Goal: Information Seeking & Learning: Learn about a topic

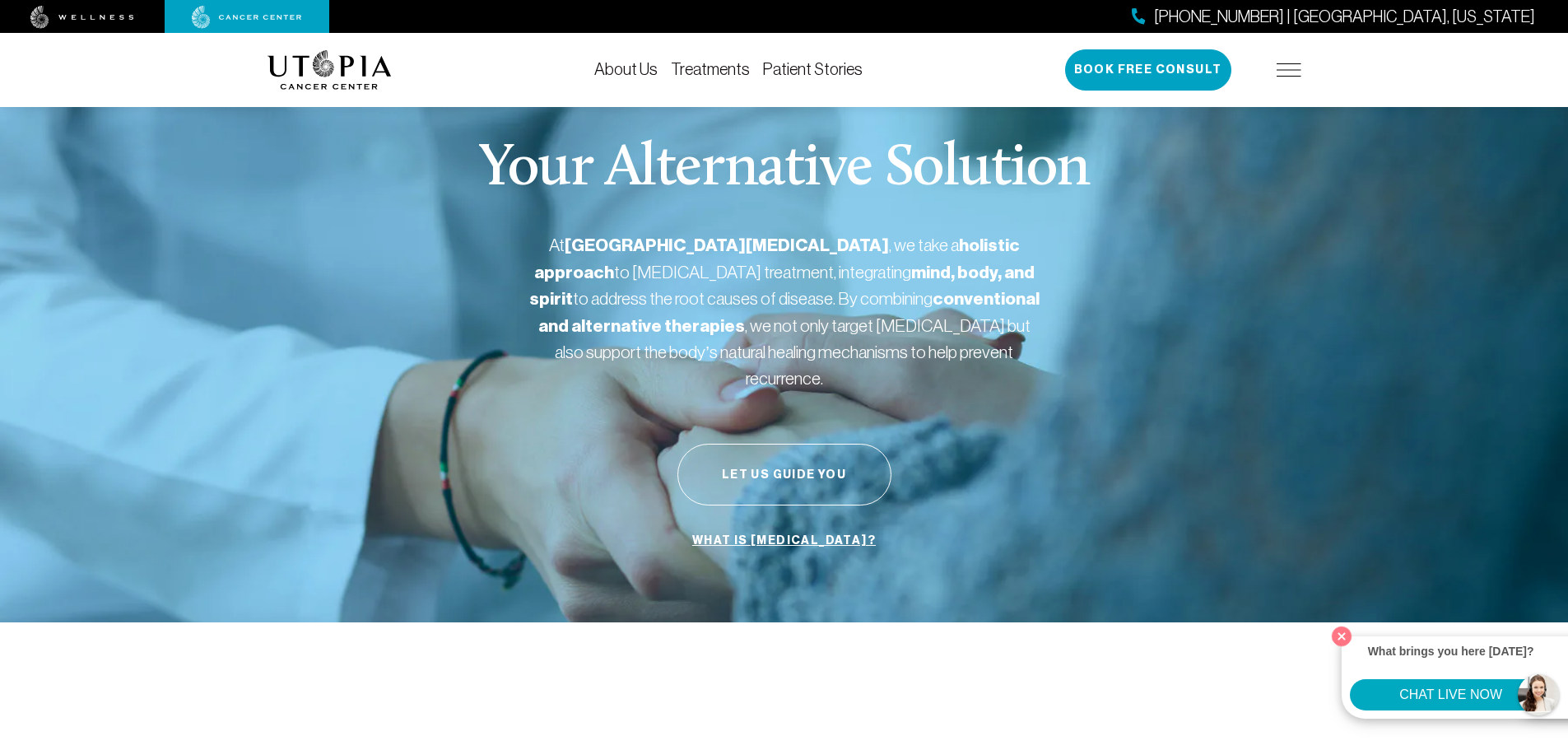
click at [699, 70] on link "Treatments" at bounding box center [710, 69] width 79 height 18
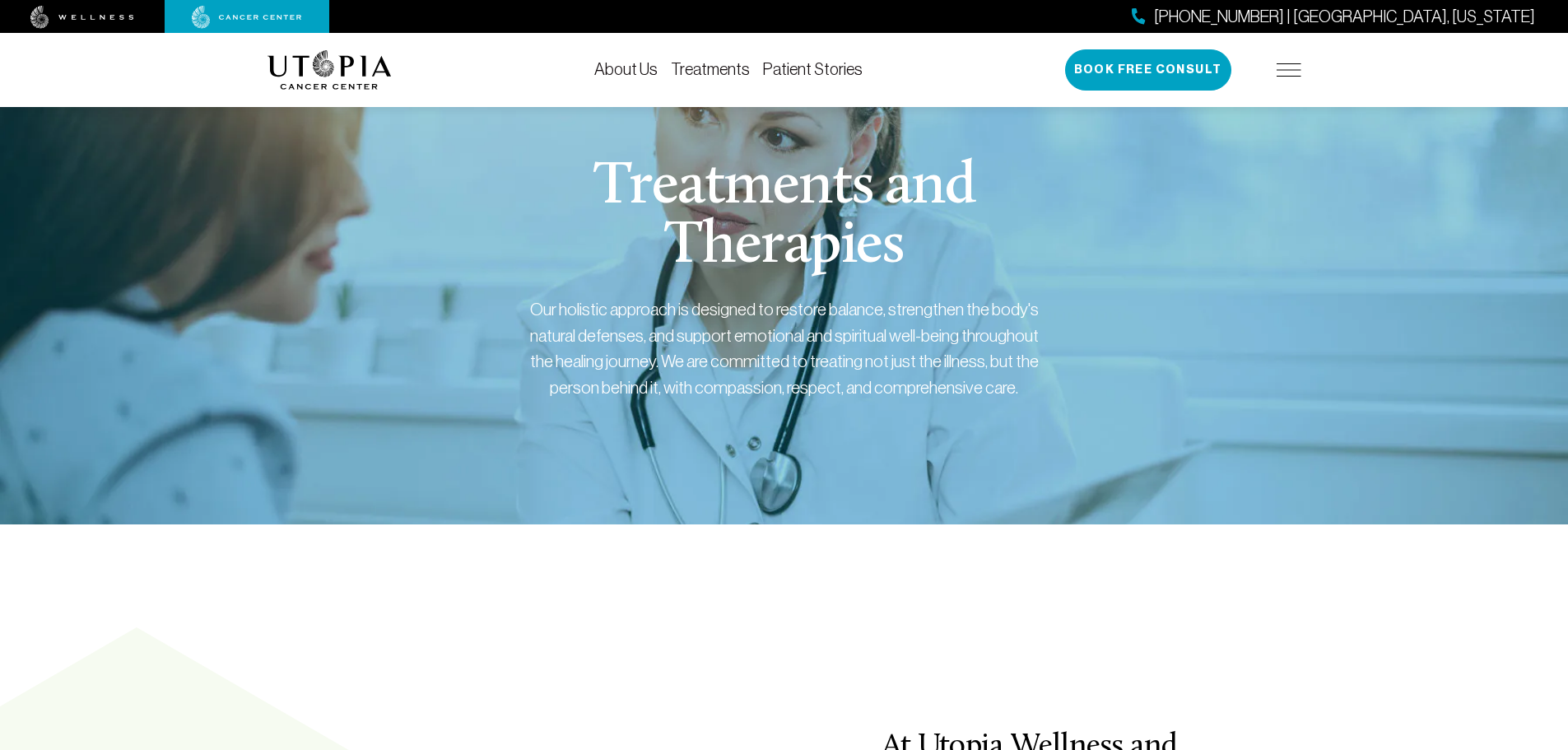
drag, startPoint x: 212, startPoint y: 505, endPoint x: 272, endPoint y: 69, distance: 440.1
click at [616, 72] on link "About Us" at bounding box center [626, 69] width 64 height 18
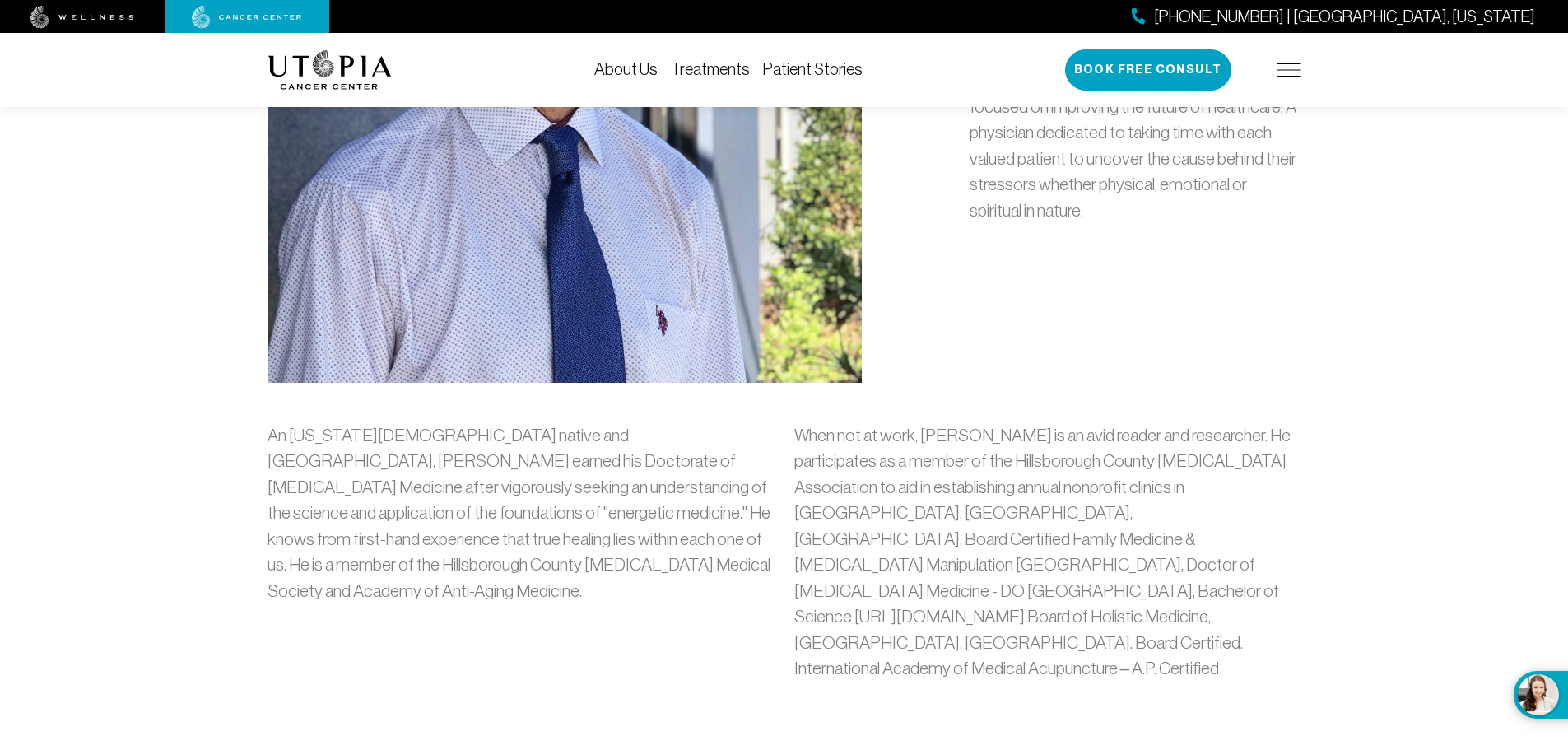
scroll to position [1070, 0]
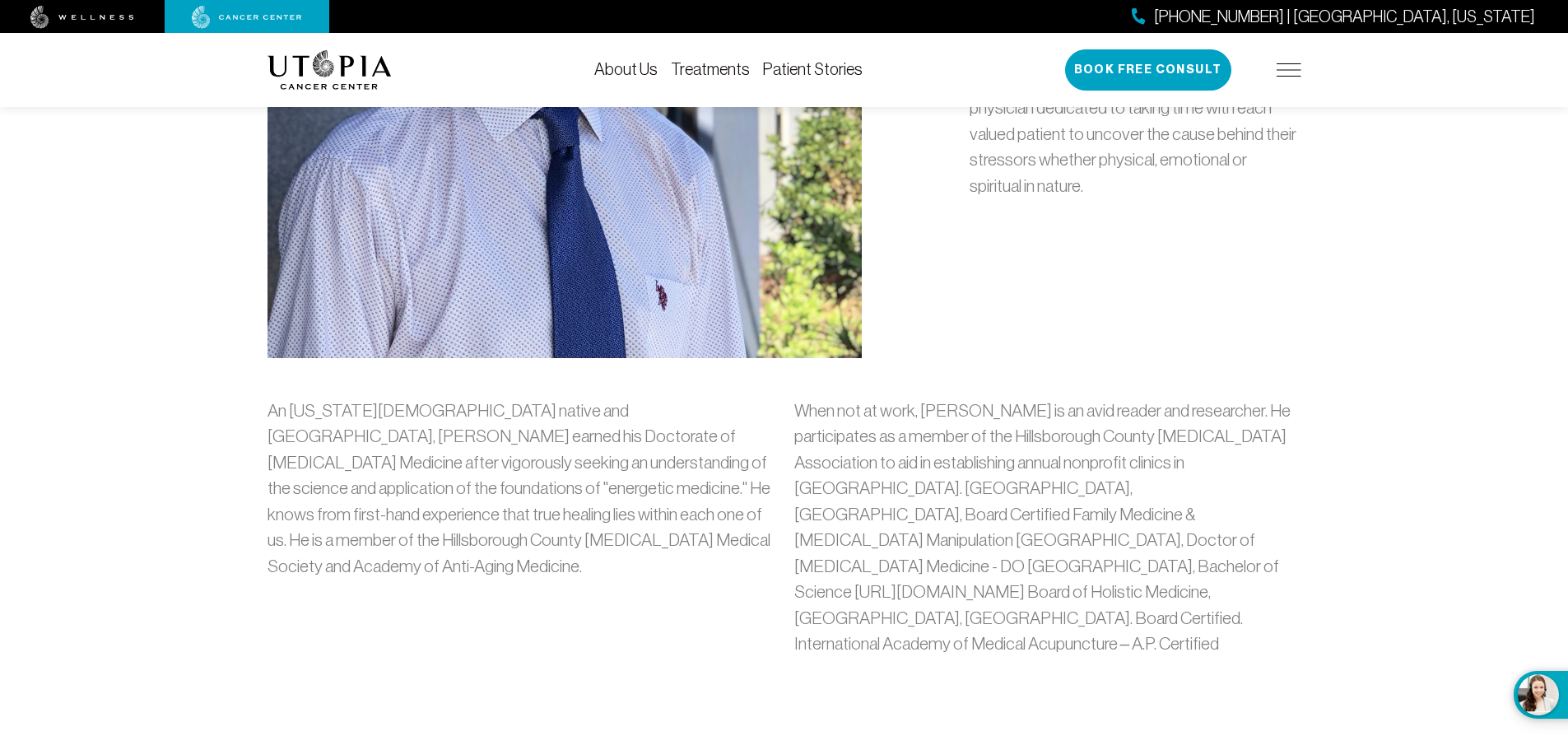
click at [1298, 78] on div "[PHONE_NUMBER] | [GEOGRAPHIC_DATA], [US_STATE] Book Free Consult" at bounding box center [1183, 70] width 236 height 42
click at [1292, 76] on img at bounding box center [1290, 70] width 25 height 13
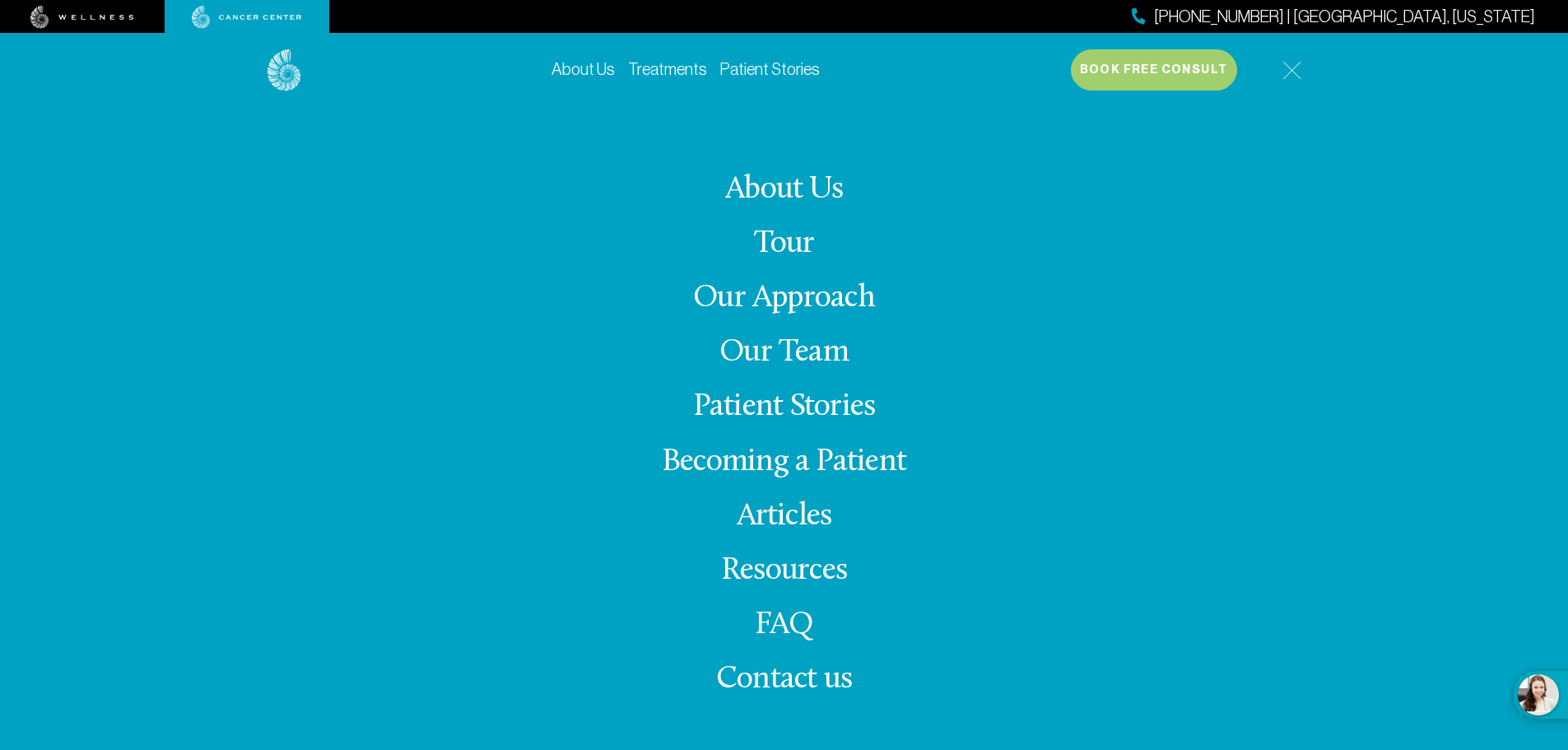
scroll to position [1234, 0]
click at [783, 197] on link "About Us" at bounding box center [784, 190] width 118 height 32
click at [1275, 55] on div "[PHONE_NUMBER] | [GEOGRAPHIC_DATA], [US_STATE] Book Free Consult" at bounding box center [1186, 70] width 231 height 42
click at [1312, 72] on div "About Us Treatments Patient Stories [PHONE_NUMBER] | [GEOGRAPHIC_DATA], [US_STA…" at bounding box center [784, 407] width 1568 height 750
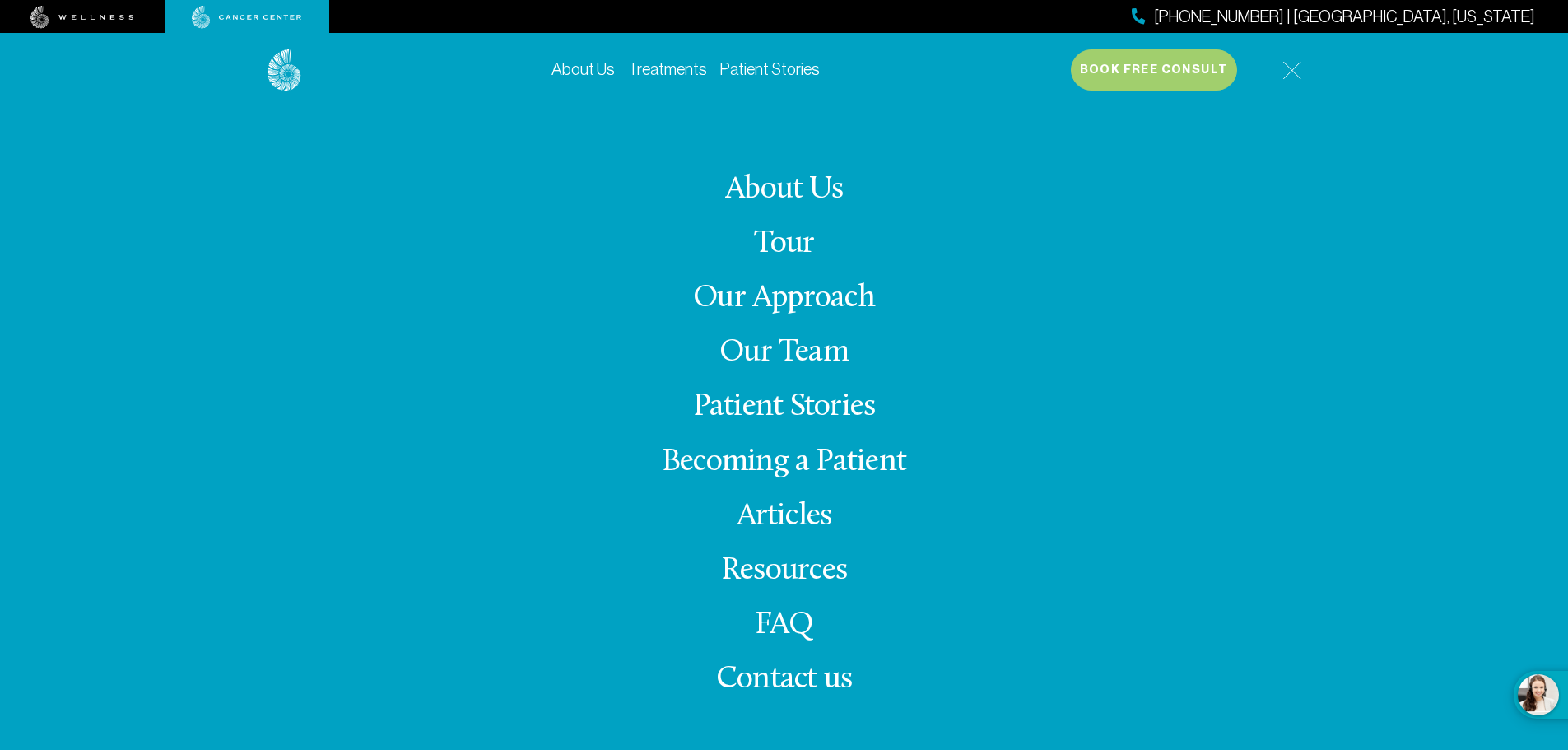
click at [1277, 70] on div "[PHONE_NUMBER] | [GEOGRAPHIC_DATA], [US_STATE] Book Free Consult" at bounding box center [1186, 70] width 231 height 42
click at [1300, 63] on img at bounding box center [1291, 70] width 19 height 19
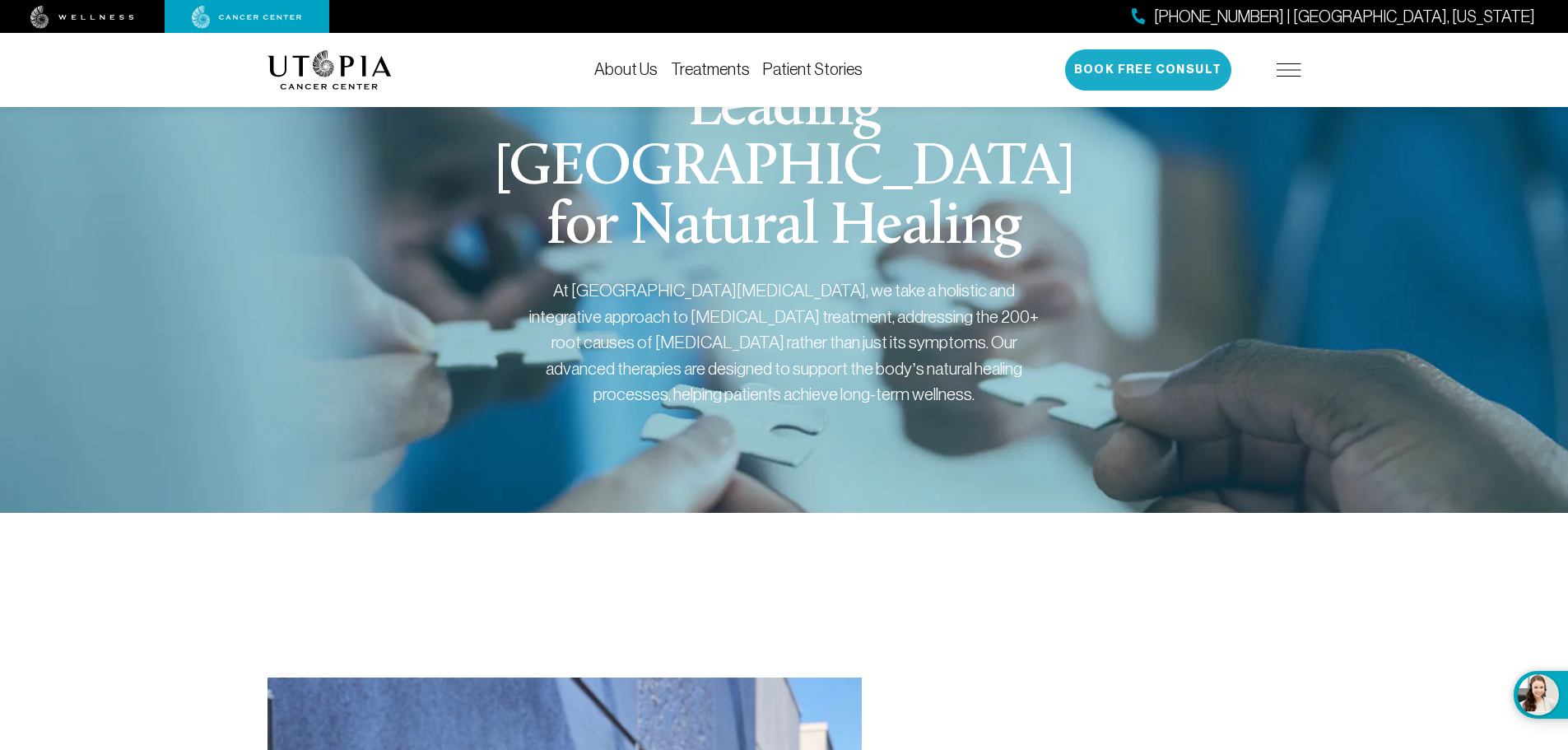
scroll to position [0, 0]
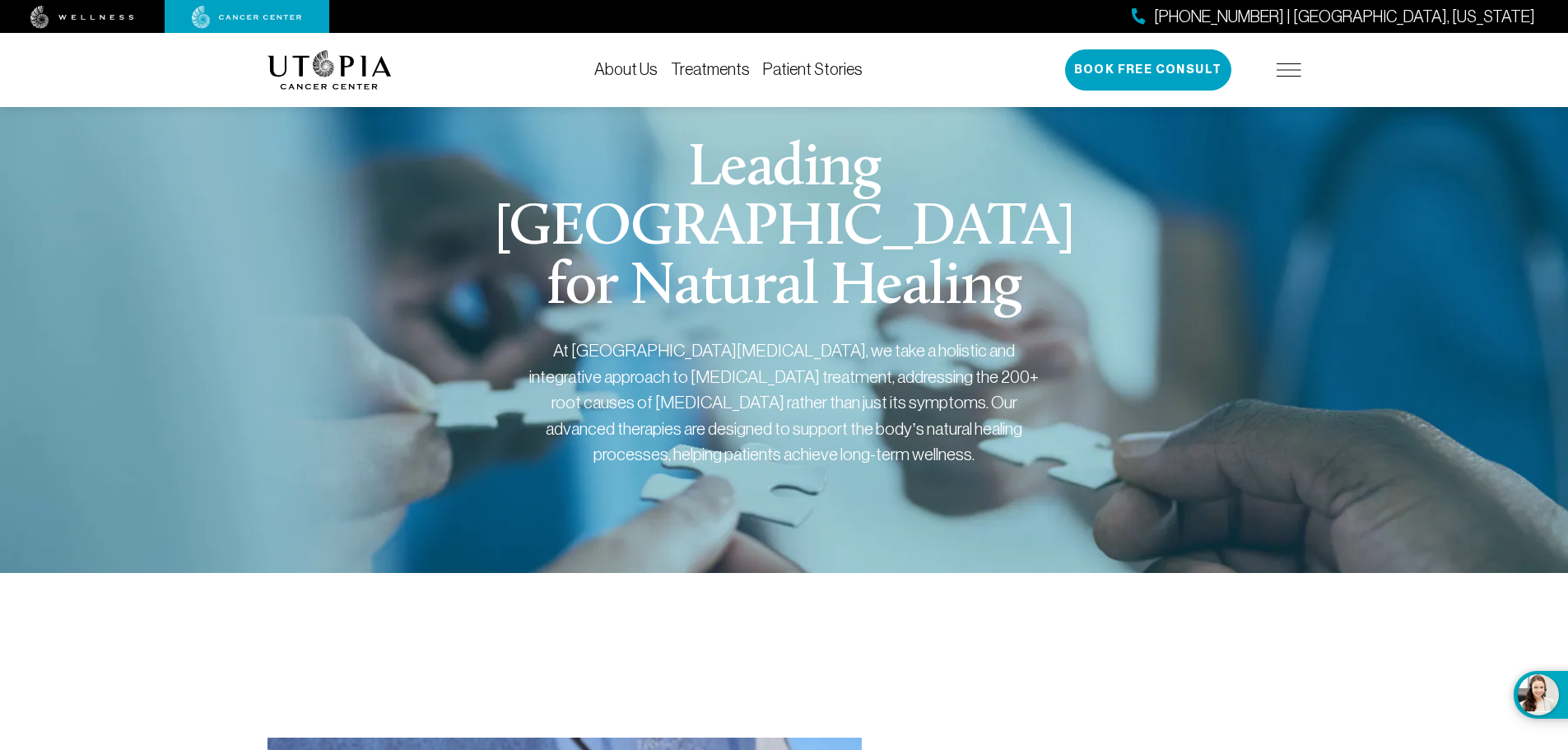
click at [1290, 68] on img at bounding box center [1290, 70] width 25 height 13
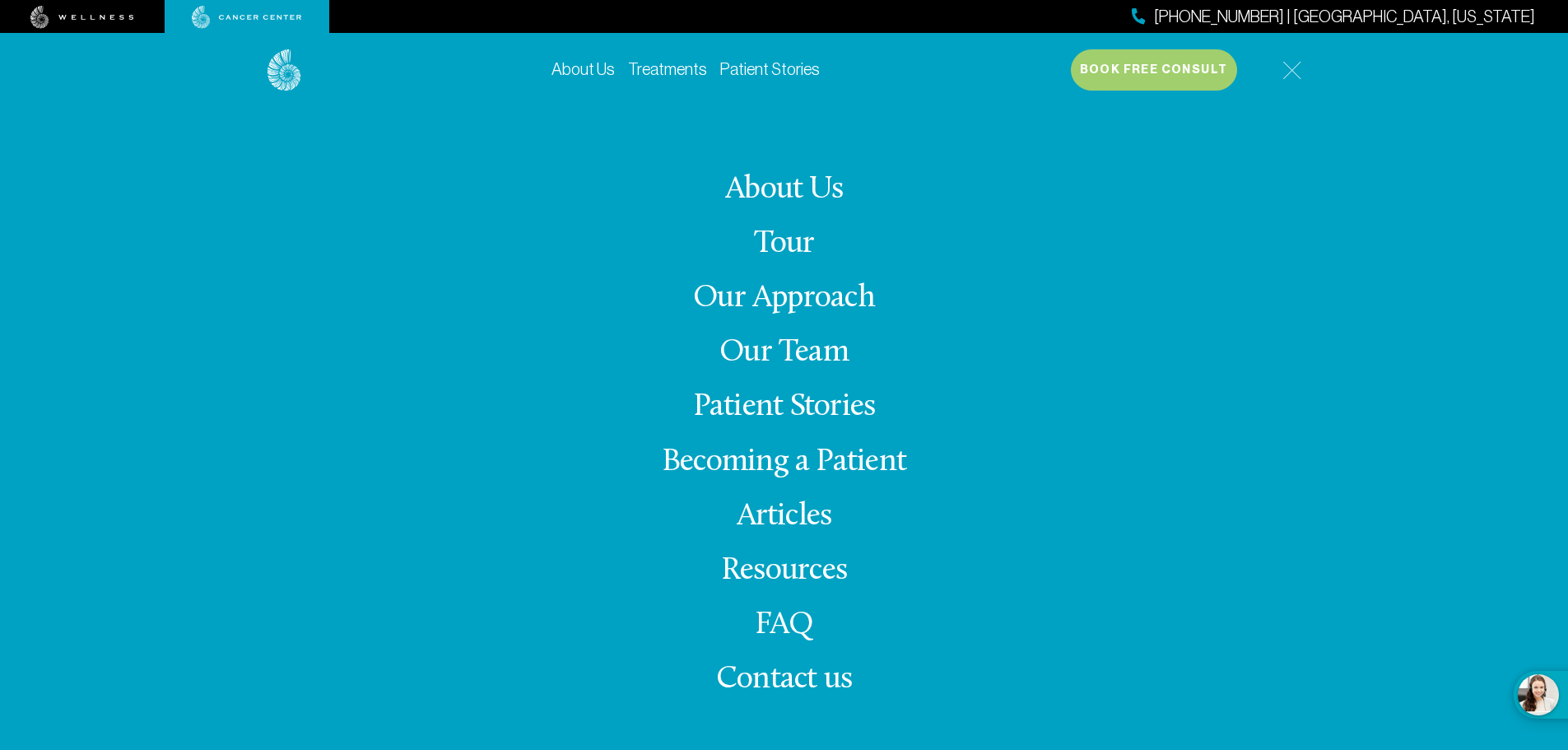
click at [807, 306] on link "Our Approach" at bounding box center [784, 298] width 182 height 32
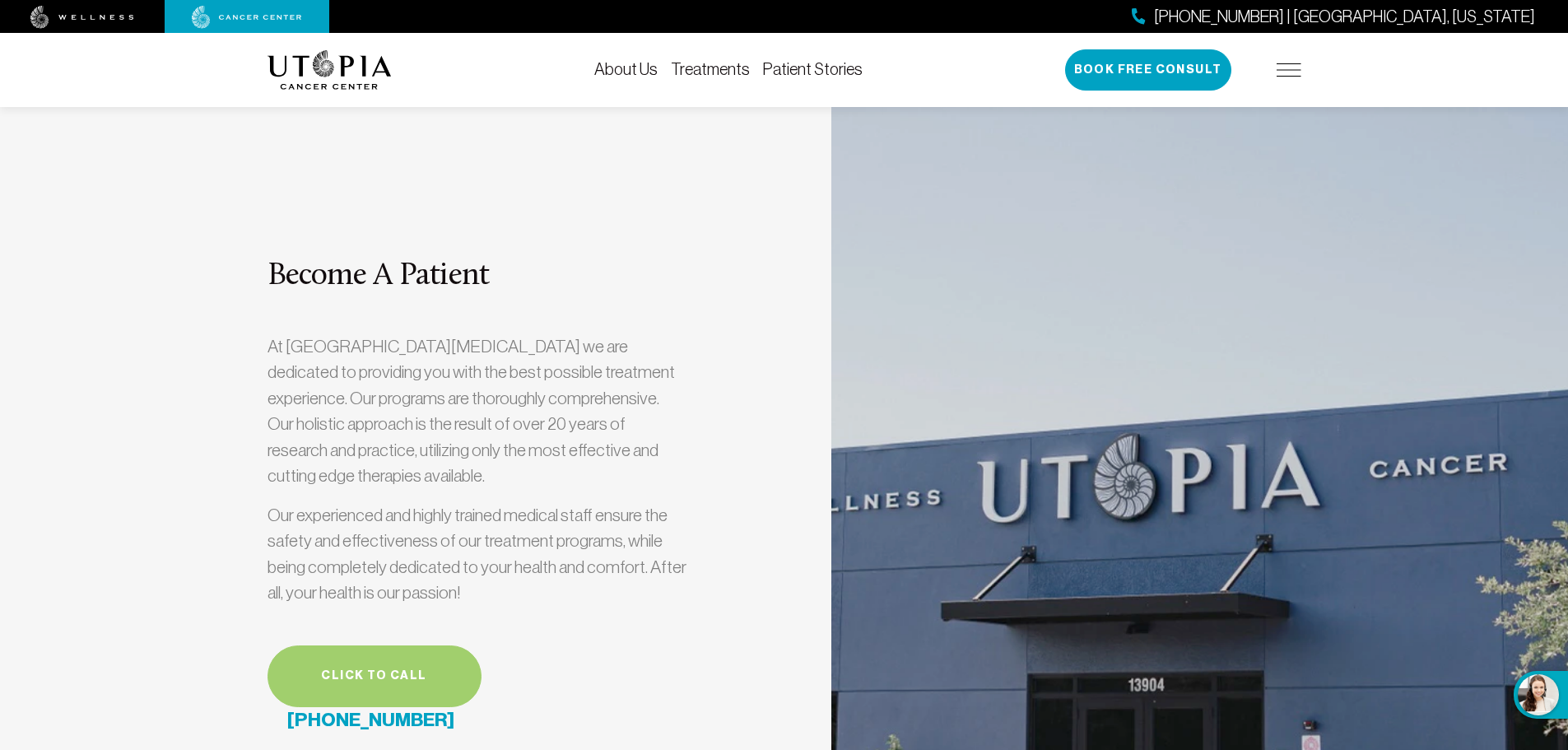
scroll to position [4443, 0]
